Goal: Task Accomplishment & Management: Use online tool/utility

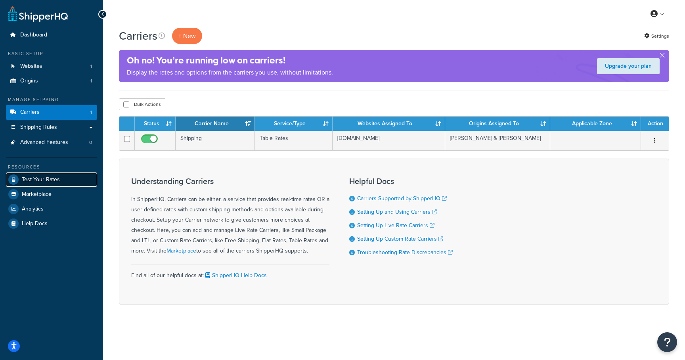
click at [36, 177] on span "Test Your Rates" at bounding box center [41, 179] width 38 height 7
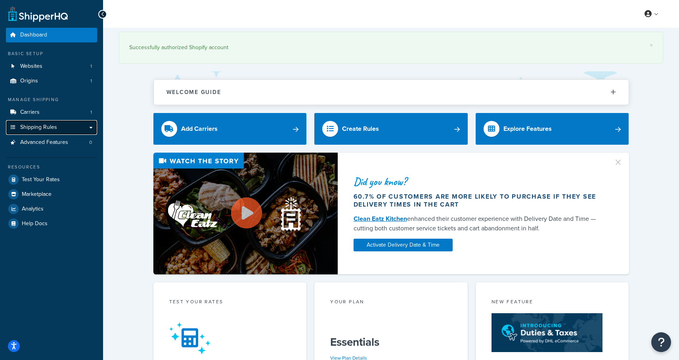
click at [58, 131] on link "Shipping Rules" at bounding box center [51, 127] width 91 height 15
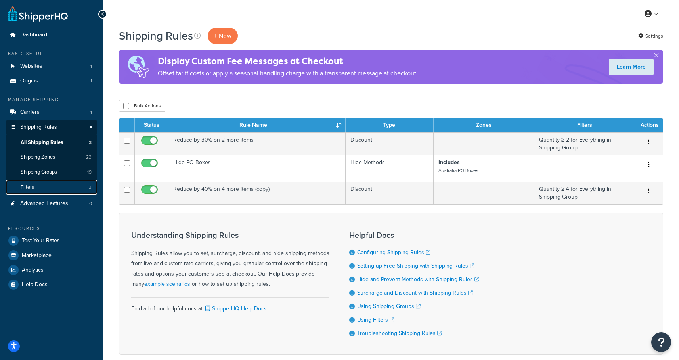
click at [34, 183] on link "Filters 3" at bounding box center [51, 187] width 91 height 15
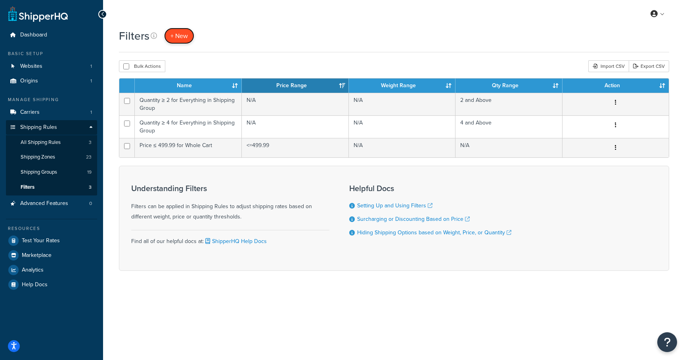
click at [178, 35] on span "+ New" at bounding box center [179, 35] width 17 height 9
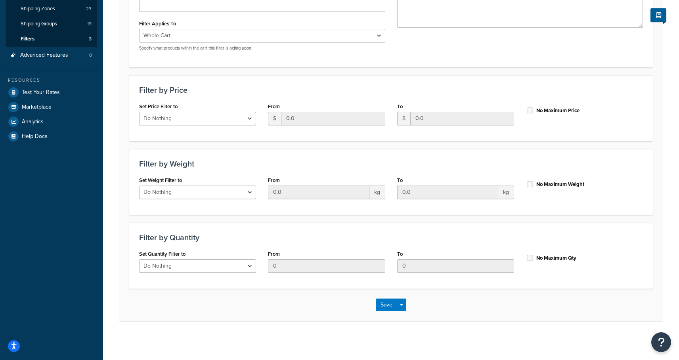
scroll to position [149, 0]
click at [215, 118] on select "Do Nothing Apply to a Range" at bounding box center [197, 117] width 117 height 13
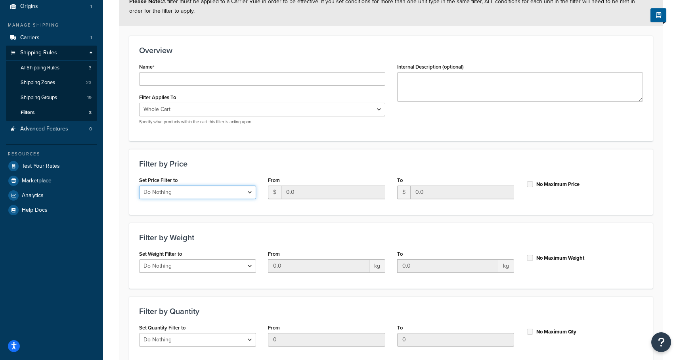
scroll to position [0, 0]
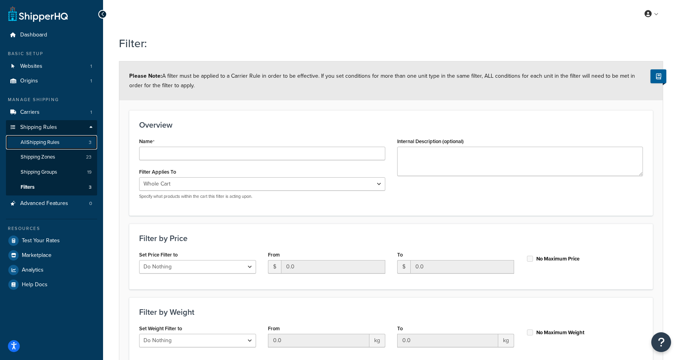
click at [40, 141] on span "All Shipping Rules" at bounding box center [40, 142] width 39 height 7
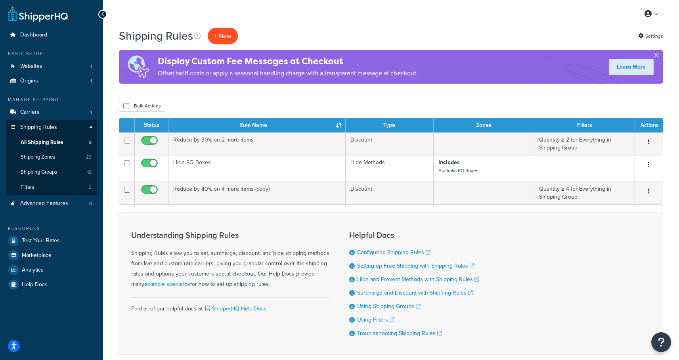
click at [231, 35] on p "+ New" at bounding box center [223, 36] width 30 height 16
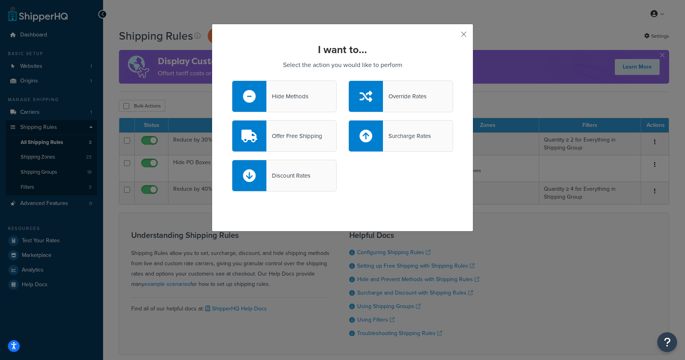
click at [388, 97] on div "Override Rates" at bounding box center [405, 96] width 44 height 11
click at [0, 0] on input "Override Rates" at bounding box center [0, 0] width 0 height 0
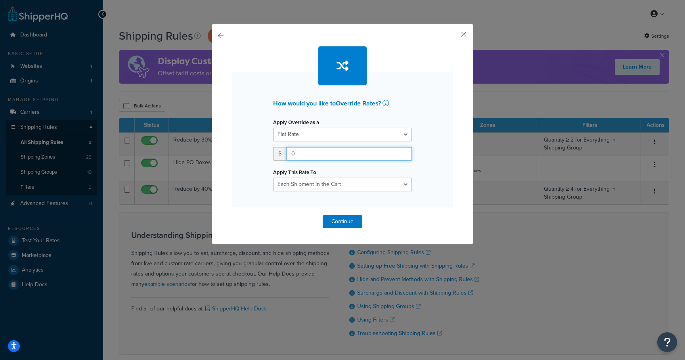
drag, startPoint x: 320, startPoint y: 158, endPoint x: 277, endPoint y: 153, distance: 43.1
click at [277, 153] on div "$ 0" at bounding box center [342, 153] width 139 height 13
type input "500"
click at [340, 221] on button "Continue" at bounding box center [343, 221] width 40 height 13
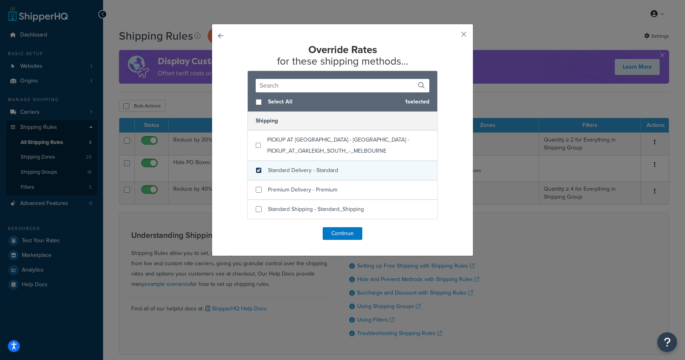
click at [258, 169] on input "checkbox" at bounding box center [259, 170] width 6 height 6
checkbox input "true"
click at [335, 230] on button "Continue" at bounding box center [343, 233] width 40 height 13
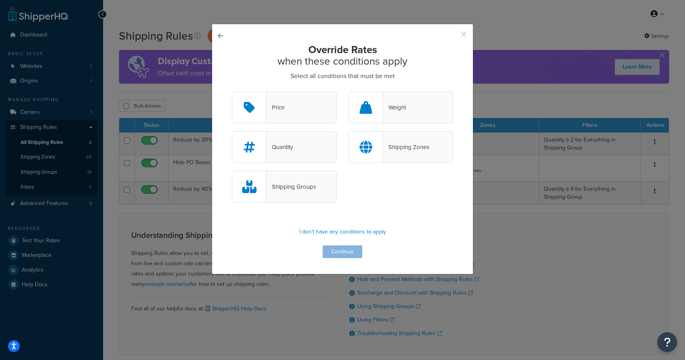
click at [453, 36] on button "button" at bounding box center [452, 37] width 2 height 2
